Goal: Find specific page/section

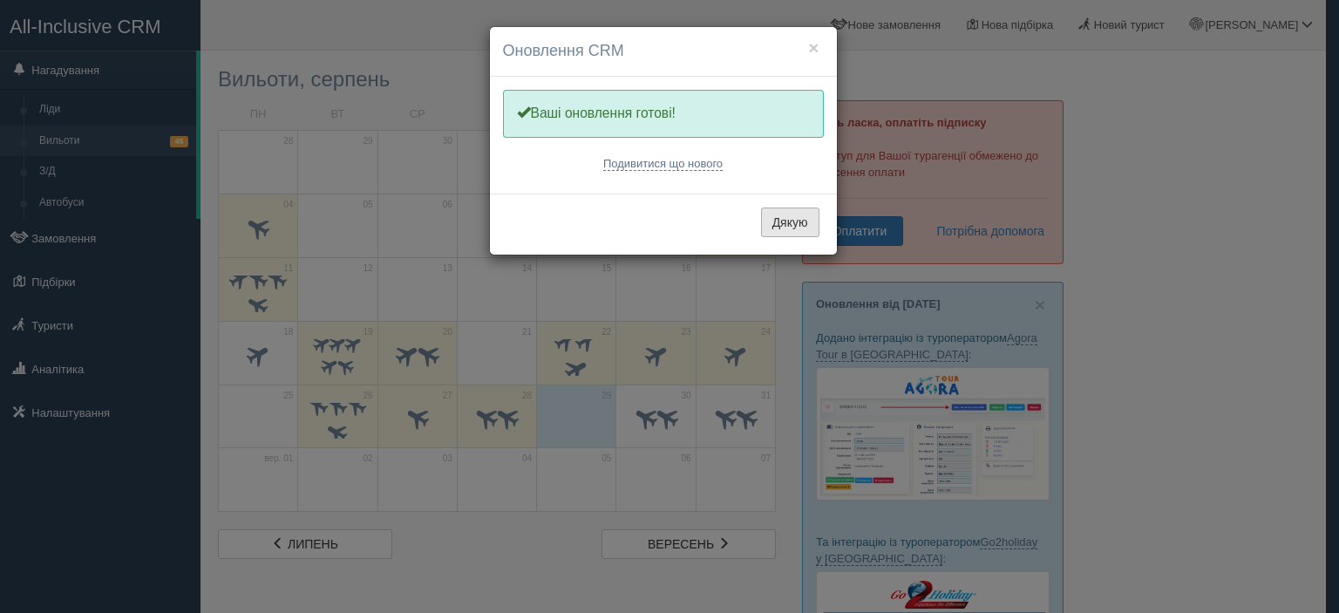
click at [801, 217] on button "Дякую" at bounding box center [790, 223] width 58 height 30
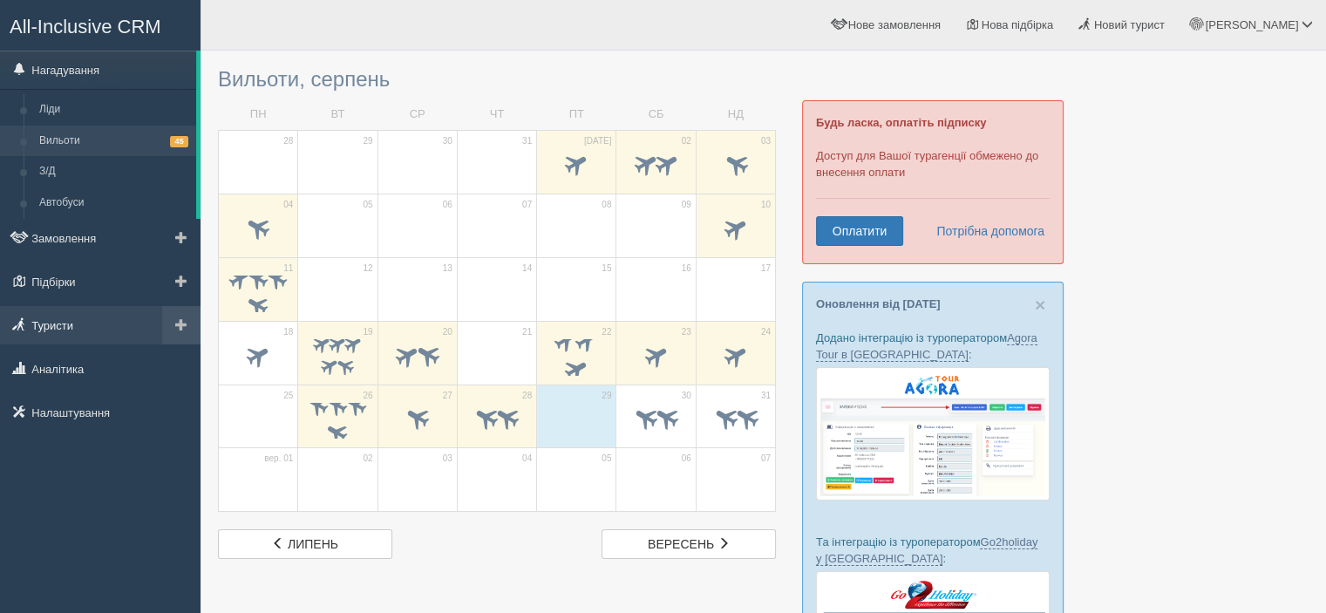
click at [69, 321] on link "Туристи" at bounding box center [100, 325] width 201 height 38
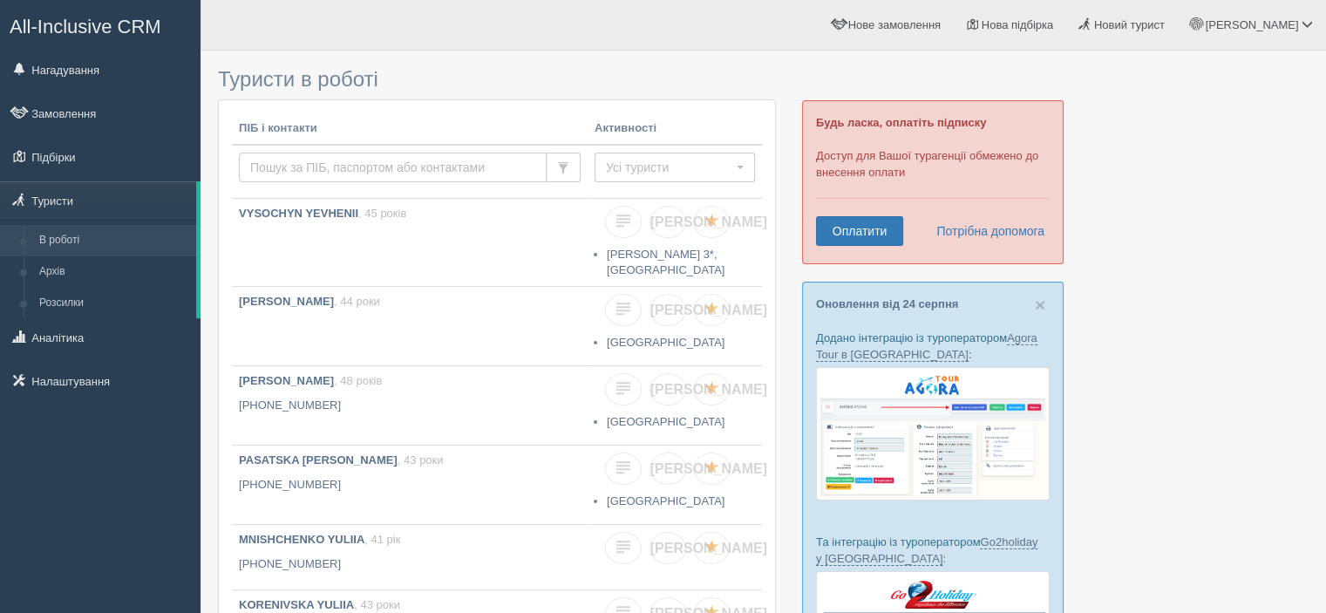
click at [331, 162] on input "text" at bounding box center [393, 168] width 308 height 30
type input "kyrlytsia"
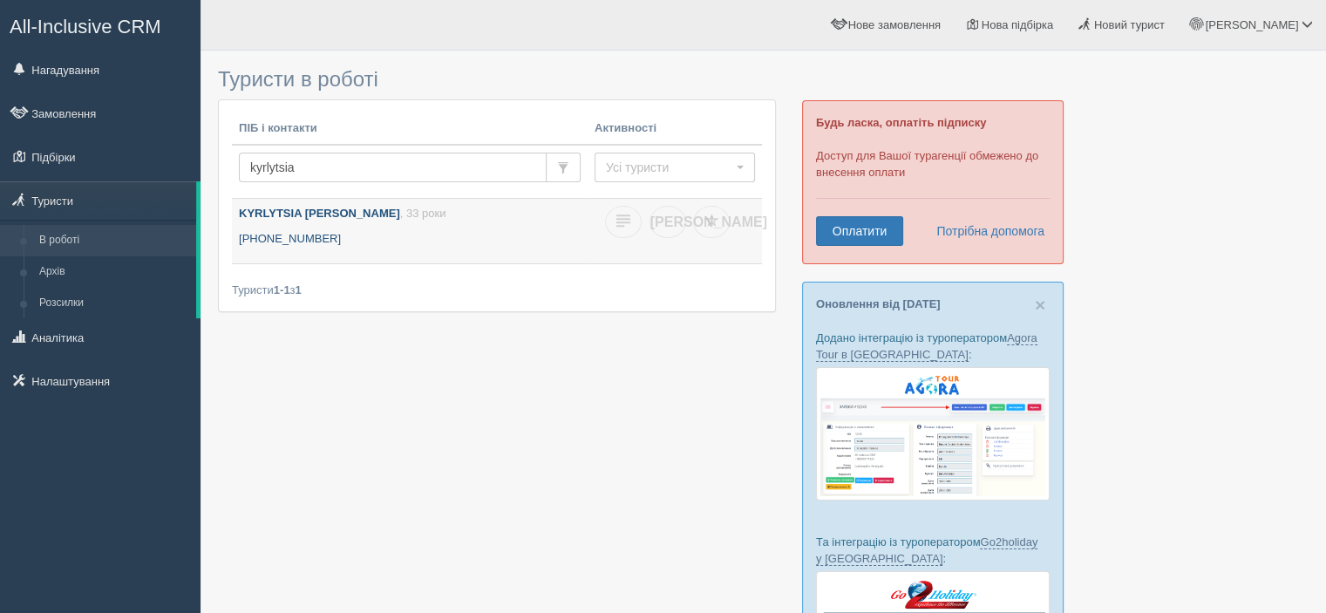
click at [346, 216] on b "KYRLYTSIA [PERSON_NAME]" at bounding box center [319, 213] width 161 height 13
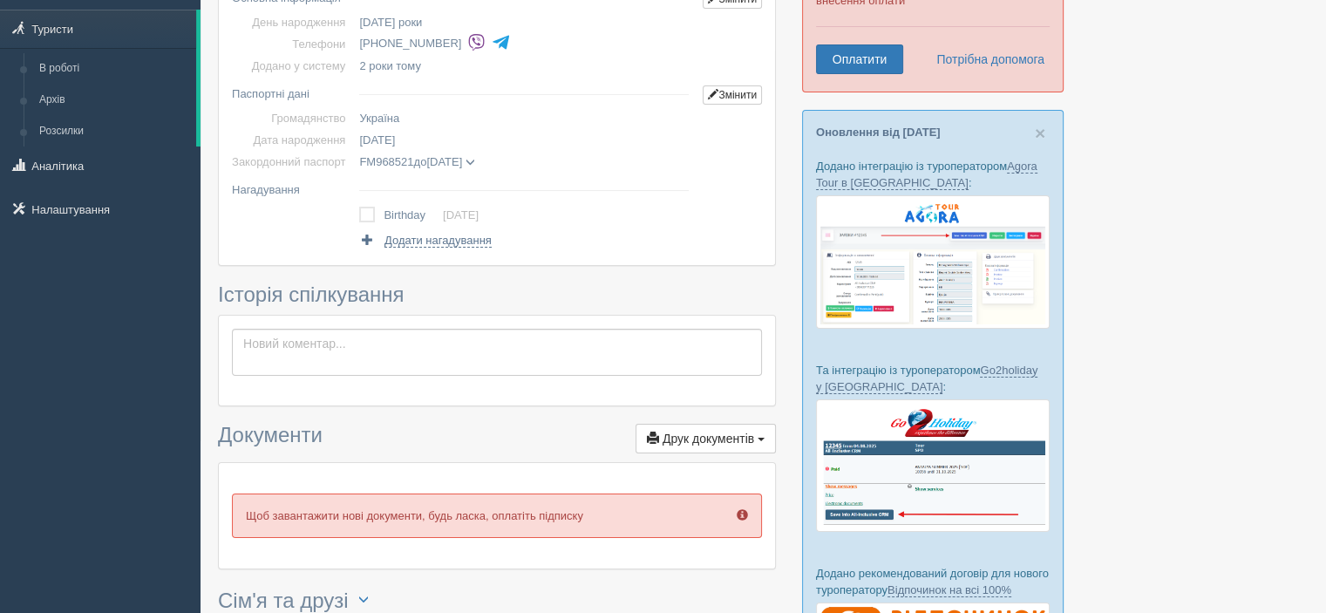
scroll to position [174, 0]
